Goal: Task Accomplishment & Management: Use online tool/utility

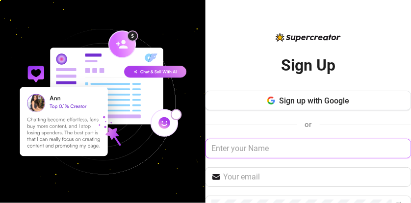
click at [265, 141] on input "text" at bounding box center [309, 149] width 206 height 20
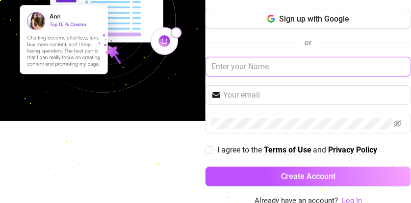
scroll to position [84, 0]
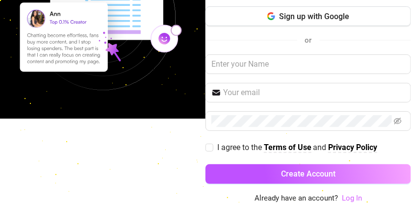
click at [342, 195] on link "Log In" at bounding box center [352, 198] width 20 height 9
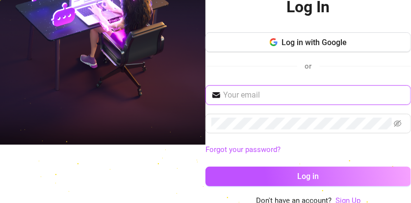
click at [275, 94] on input "text" at bounding box center [314, 95] width 182 height 12
type input "annglecy4@gmail.com"
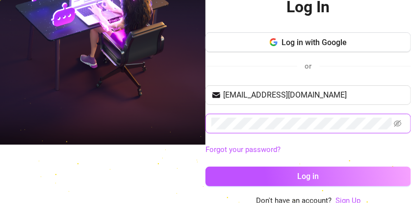
click at [206, 167] on button "Log in" at bounding box center [309, 177] width 206 height 20
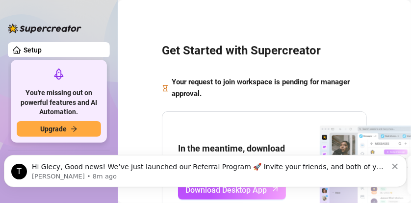
drag, startPoint x: 311, startPoint y: 4, endPoint x: 164, endPoint y: 30, distance: 149.0
click at [164, 30] on div "Get Started with Supercreator Your request to join workspace is pending for man…" at bounding box center [265, 198] width 274 height 383
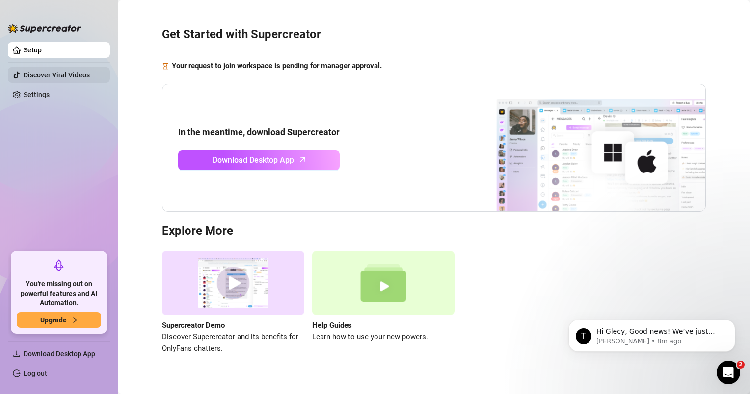
scroll to position [30, 0]
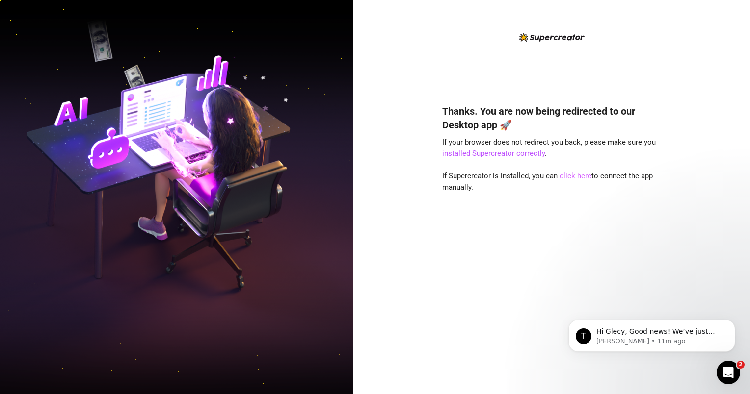
click at [571, 173] on link "click here" at bounding box center [575, 176] width 32 height 9
click at [571, 174] on link "click here" at bounding box center [575, 176] width 32 height 9
